Goal: Information Seeking & Learning: Learn about a topic

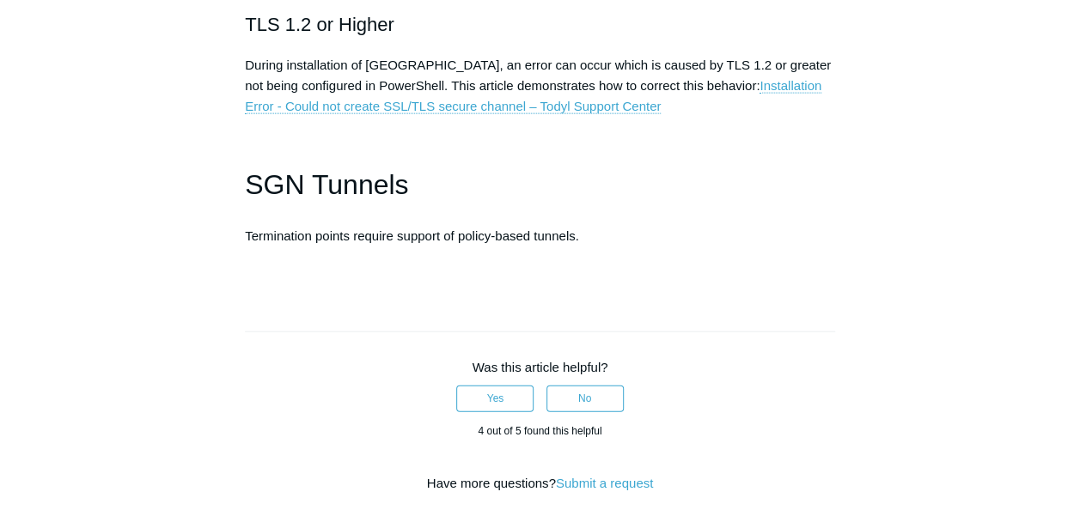
scroll to position [5139, 0]
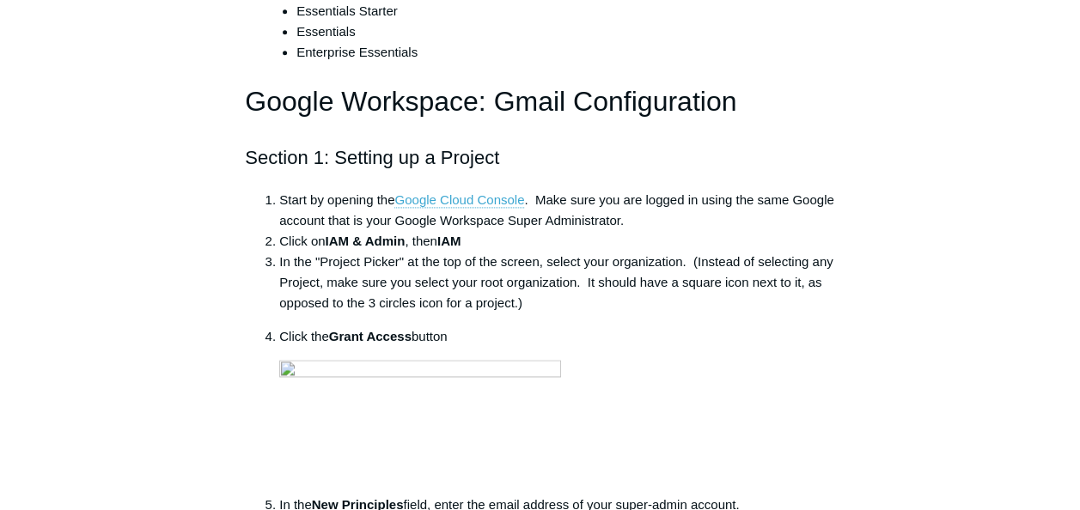
scroll to position [1288, 0]
